Goal: Task Accomplishment & Management: Manage account settings

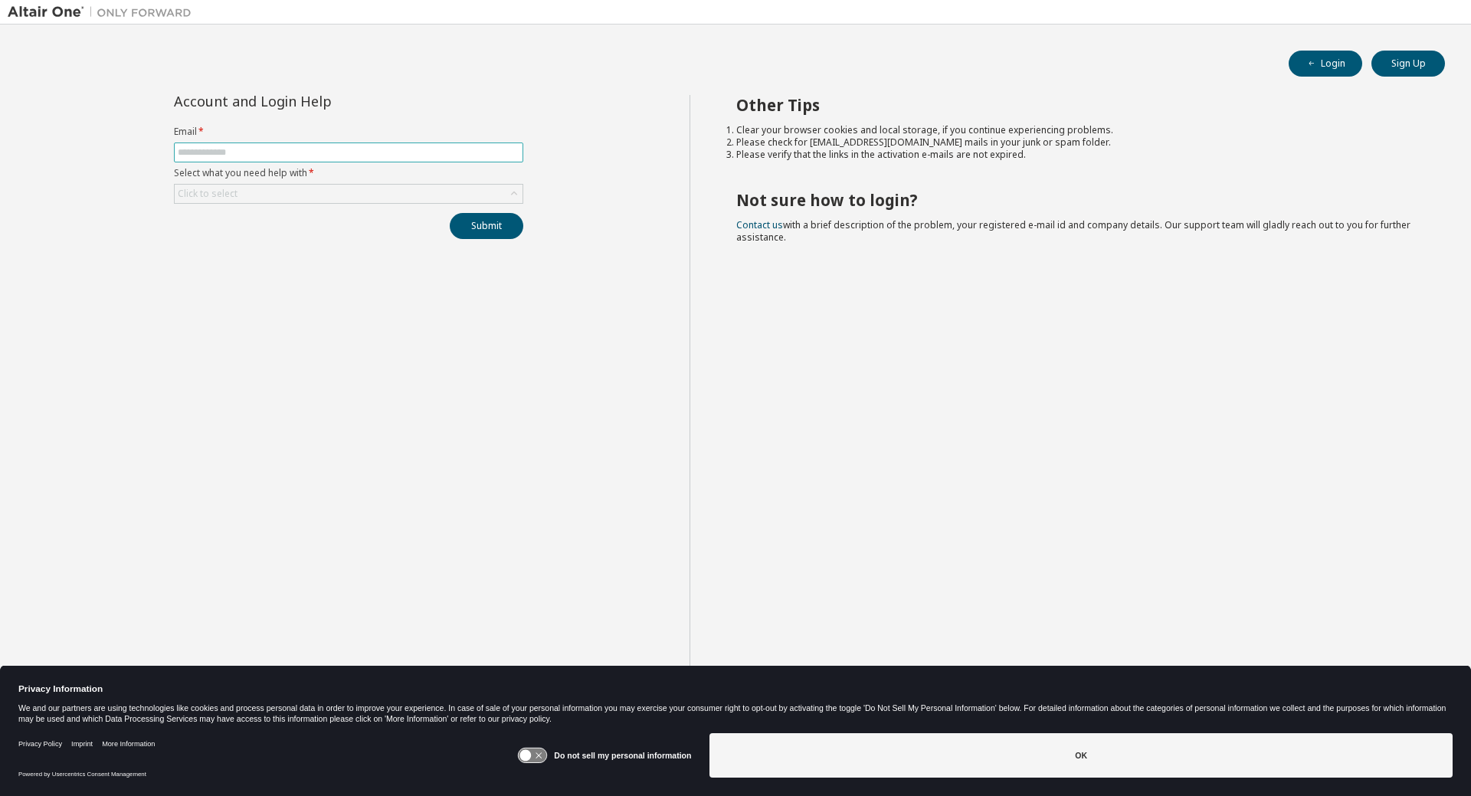
click at [352, 149] on input "text" at bounding box center [349, 152] width 342 height 12
type input "**********"
click at [422, 194] on div "Click to select" at bounding box center [349, 194] width 348 height 18
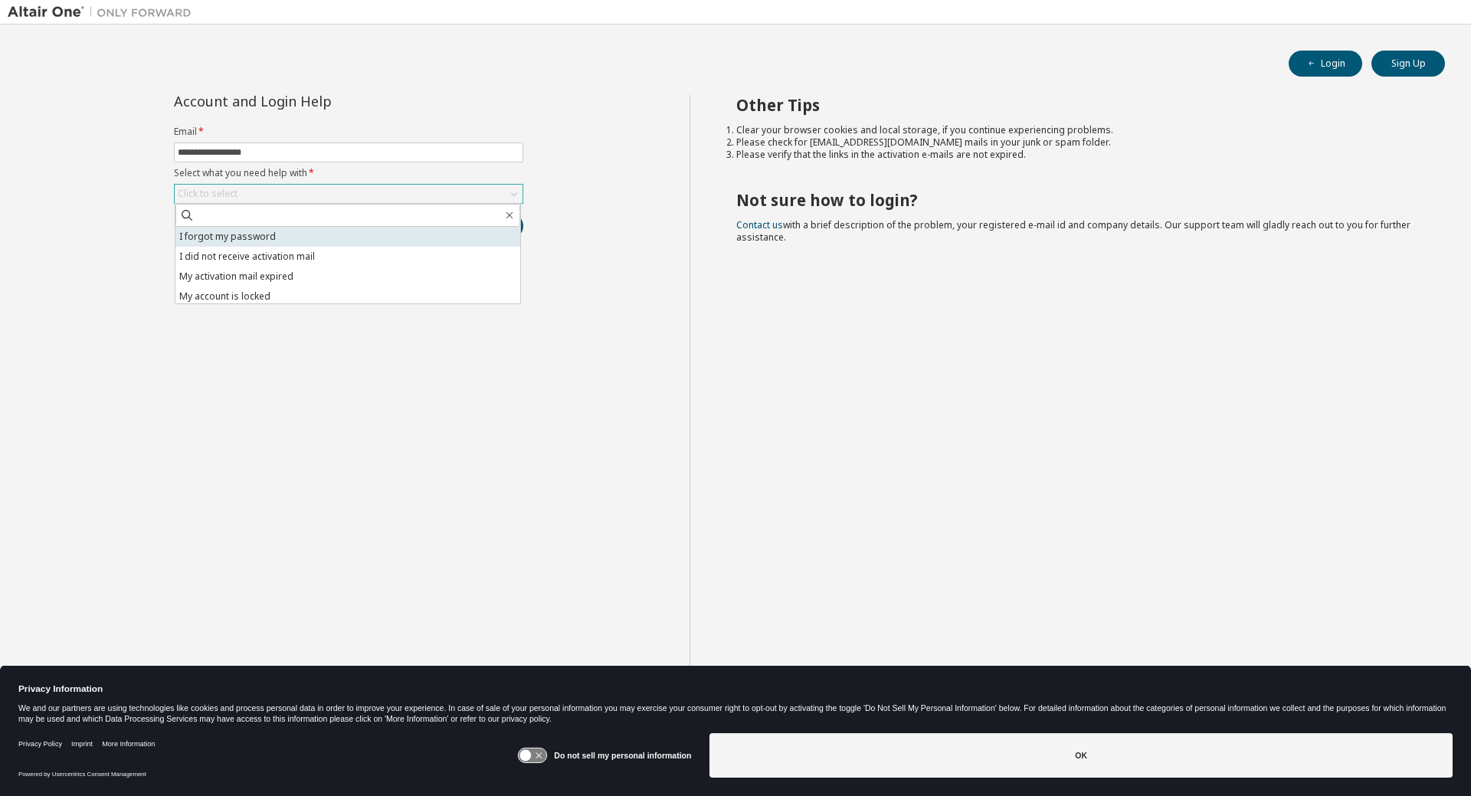
click at [415, 231] on li "I forgot my password" at bounding box center [347, 237] width 345 height 20
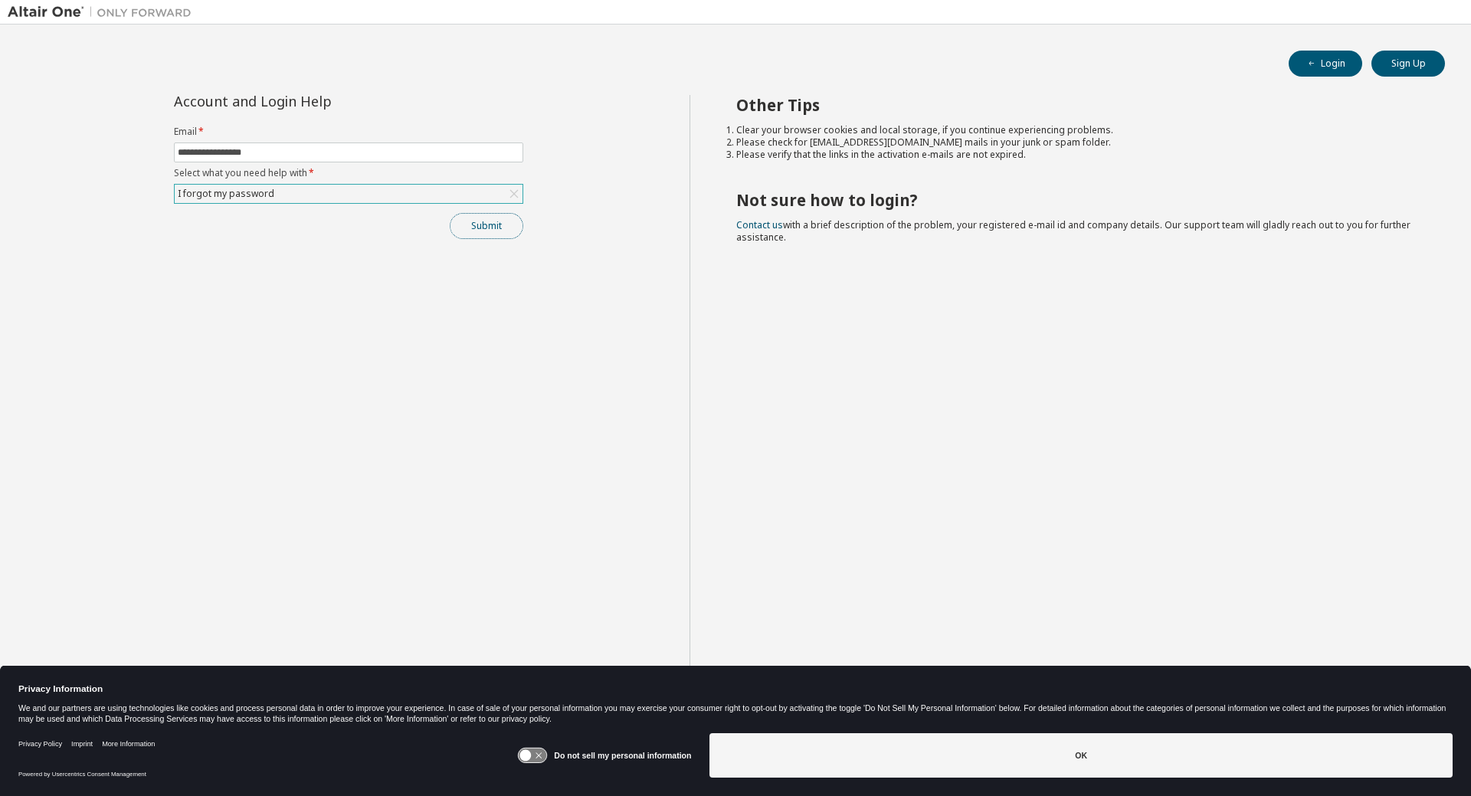
click at [510, 228] on button "Submit" at bounding box center [487, 226] width 74 height 26
click at [474, 230] on button "Submit" at bounding box center [487, 226] width 74 height 26
click at [508, 231] on button "Submit" at bounding box center [487, 226] width 74 height 26
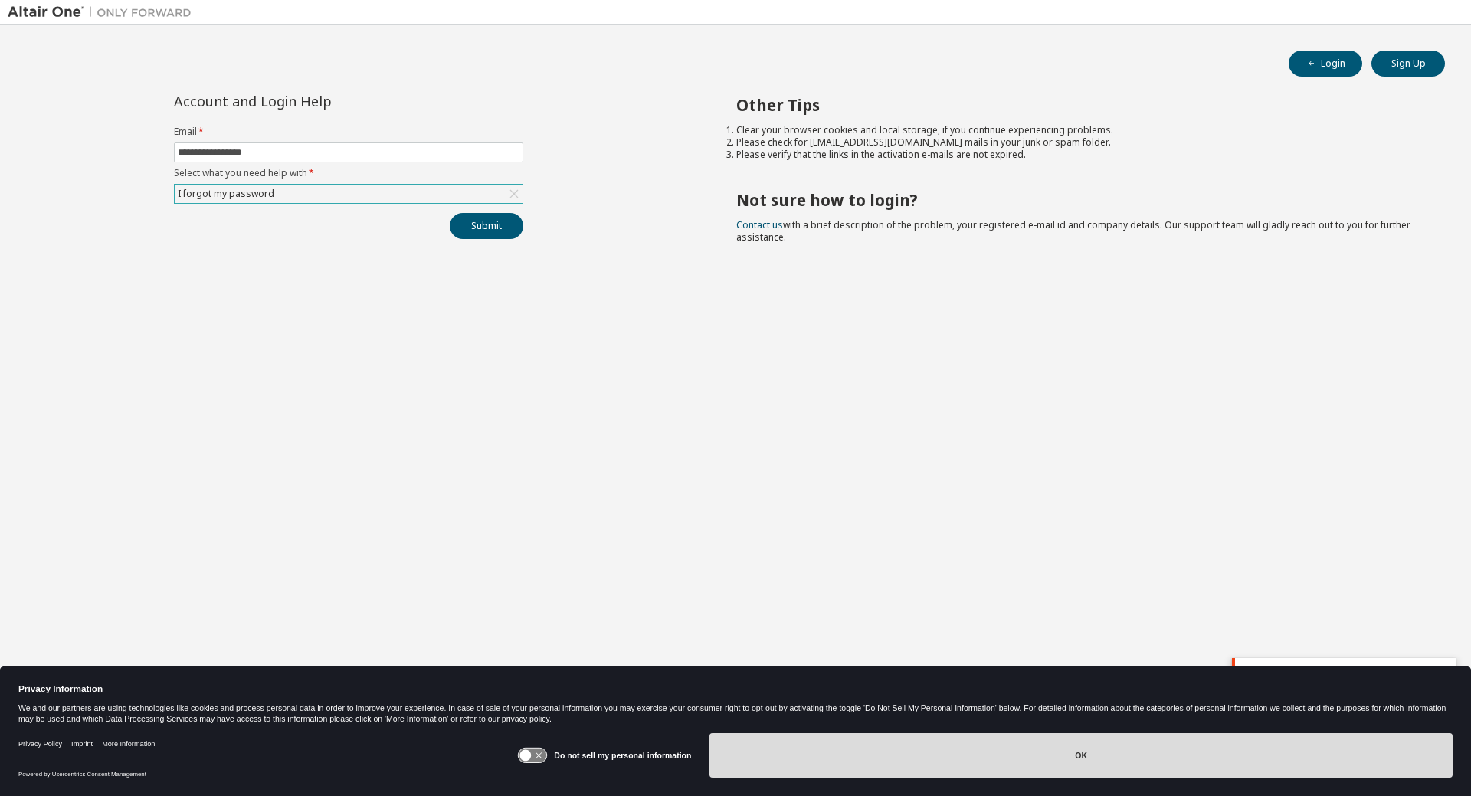
click at [982, 771] on button "OK" at bounding box center [1081, 755] width 743 height 44
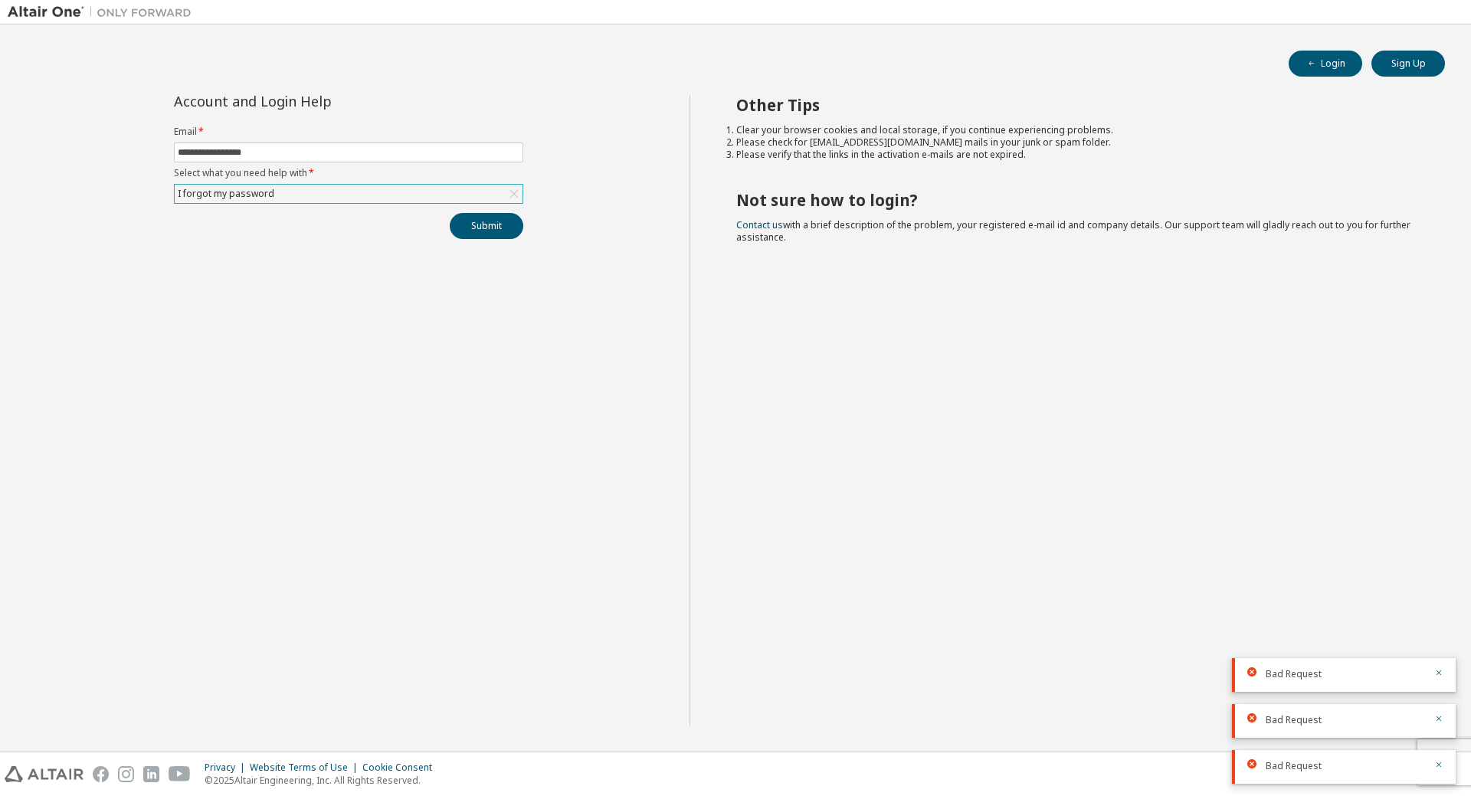
click at [1449, 668] on div "Bad Request" at bounding box center [1344, 675] width 224 height 34
click at [1448, 667] on div "Bad Request" at bounding box center [1344, 675] width 224 height 34
click at [1444, 670] on div "Bad Request" at bounding box center [1344, 675] width 224 height 34
click at [507, 159] on span "**********" at bounding box center [348, 153] width 349 height 20
